Goal: Navigation & Orientation: Find specific page/section

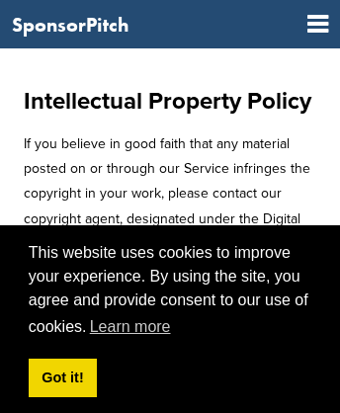
scroll to position [2265, 0]
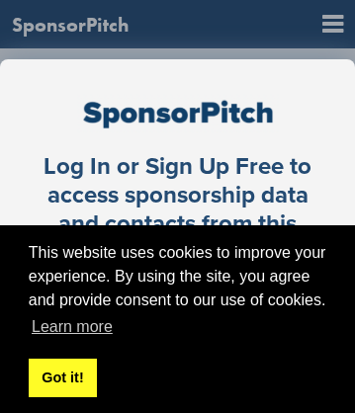
click at [61, 377] on link "Got it!" at bounding box center [63, 379] width 68 height 40
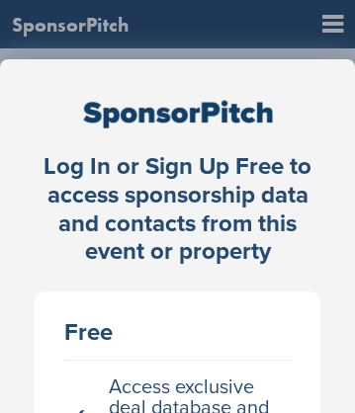
scroll to position [0, 106]
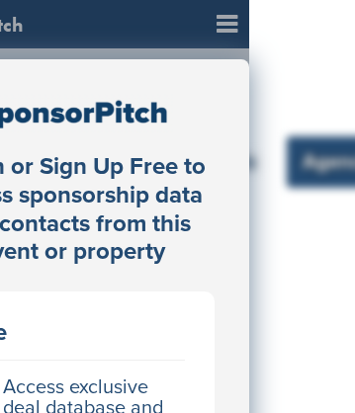
click at [297, 162] on link "Agencies" at bounding box center [345, 161] width 116 height 51
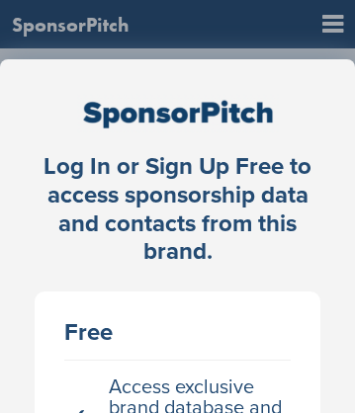
scroll to position [0, 106]
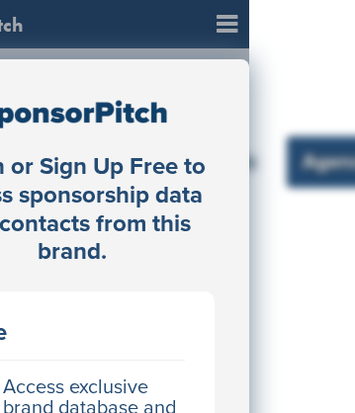
click at [297, 162] on link "Agencies" at bounding box center [345, 161] width 116 height 51
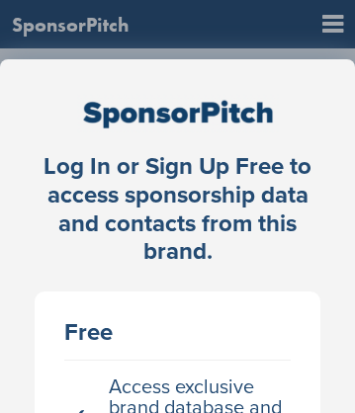
scroll to position [2, 0]
